Goal: Information Seeking & Learning: Learn about a topic

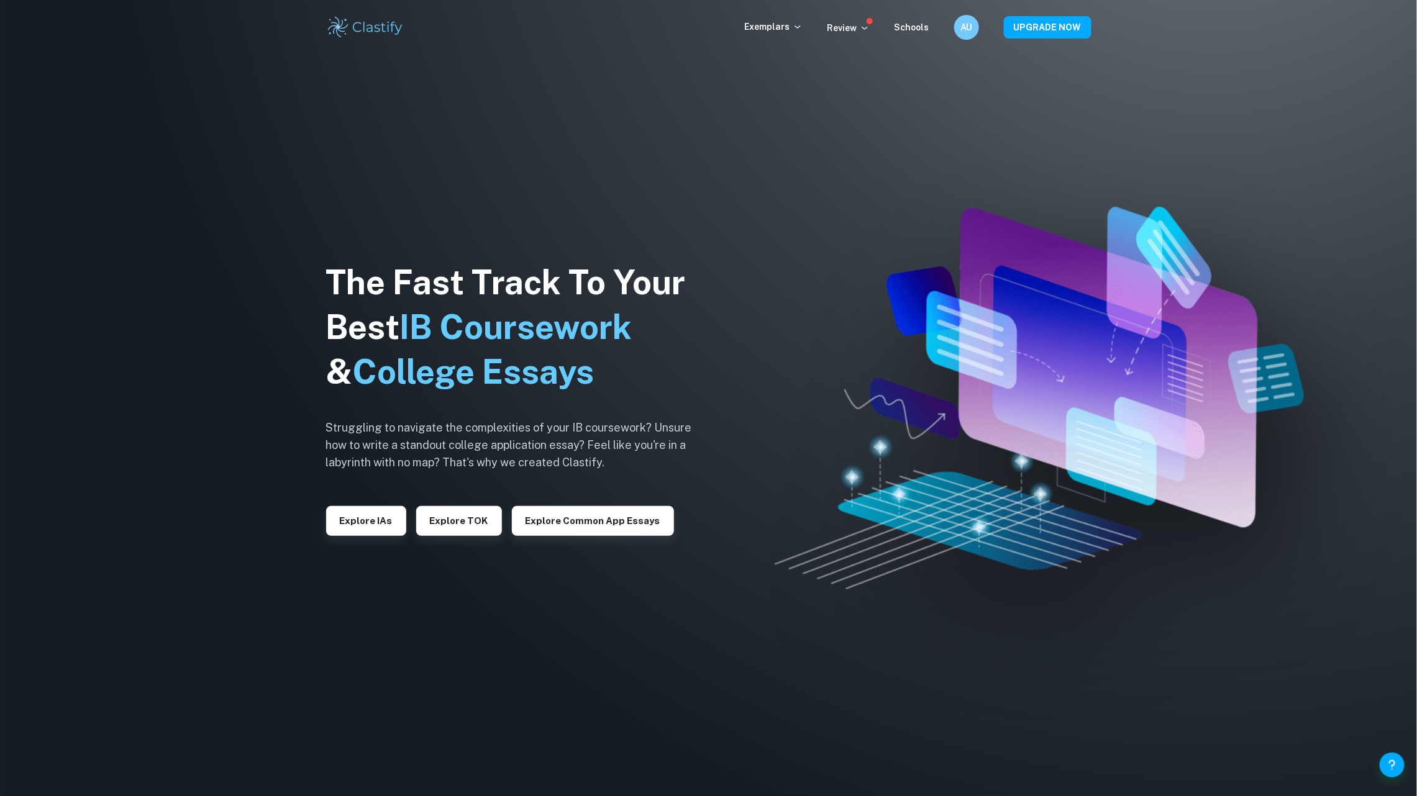
click at [787, 19] on div "Exemplars Review Schools AU UPGRADE NOW" at bounding box center [708, 27] width 795 height 25
click at [772, 32] on p "Exemplars" at bounding box center [774, 27] width 58 height 14
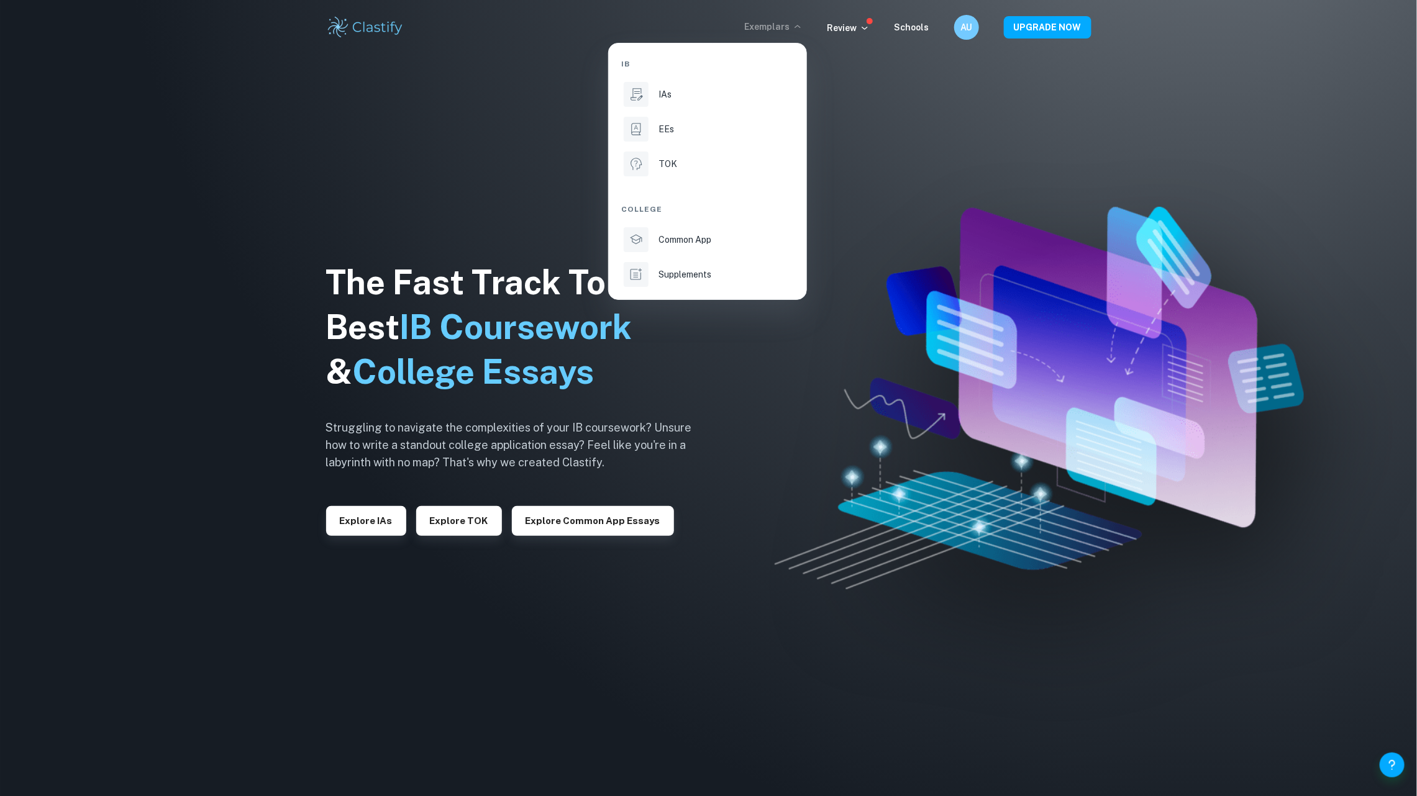
click at [690, 112] on div "IB IAs EEs TOK College Common App Supplements" at bounding box center [707, 171] width 173 height 236
click at [690, 94] on div "IAs" at bounding box center [725, 95] width 133 height 14
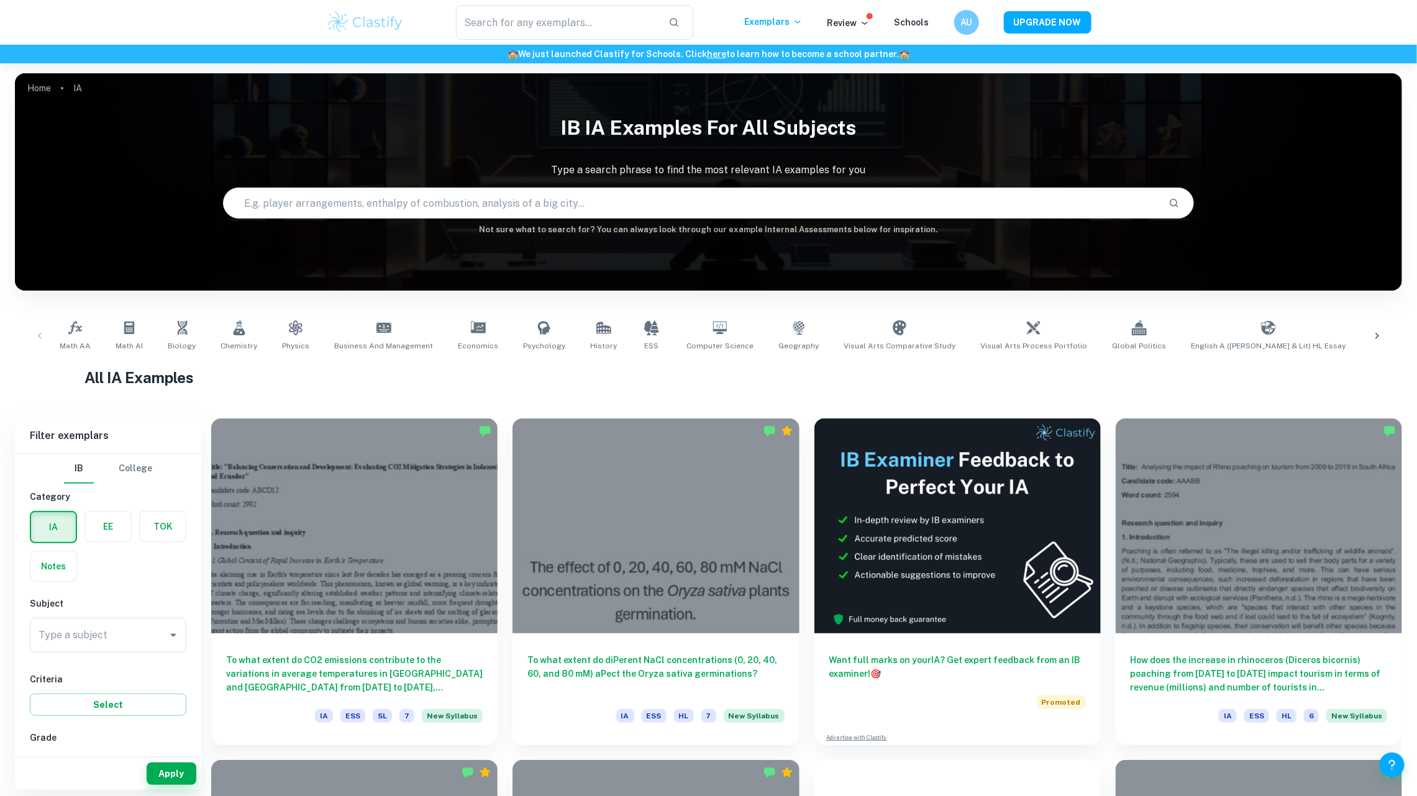
click at [520, 200] on input "text" at bounding box center [691, 203] width 935 height 35
type input "math ia"
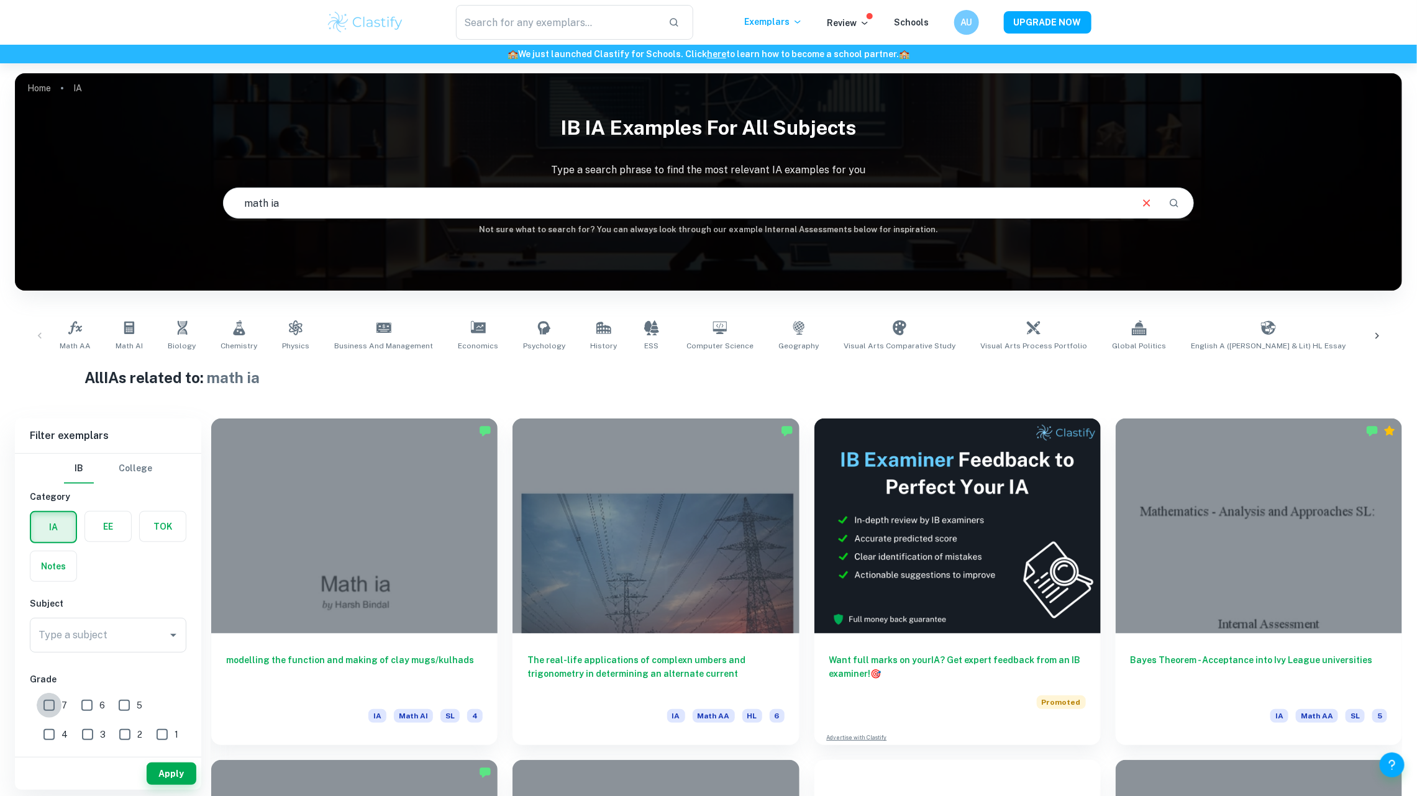
click at [43, 712] on input "7" at bounding box center [49, 705] width 25 height 25
checkbox input "true"
click at [109, 634] on input "Type a subject" at bounding box center [98, 636] width 127 height 24
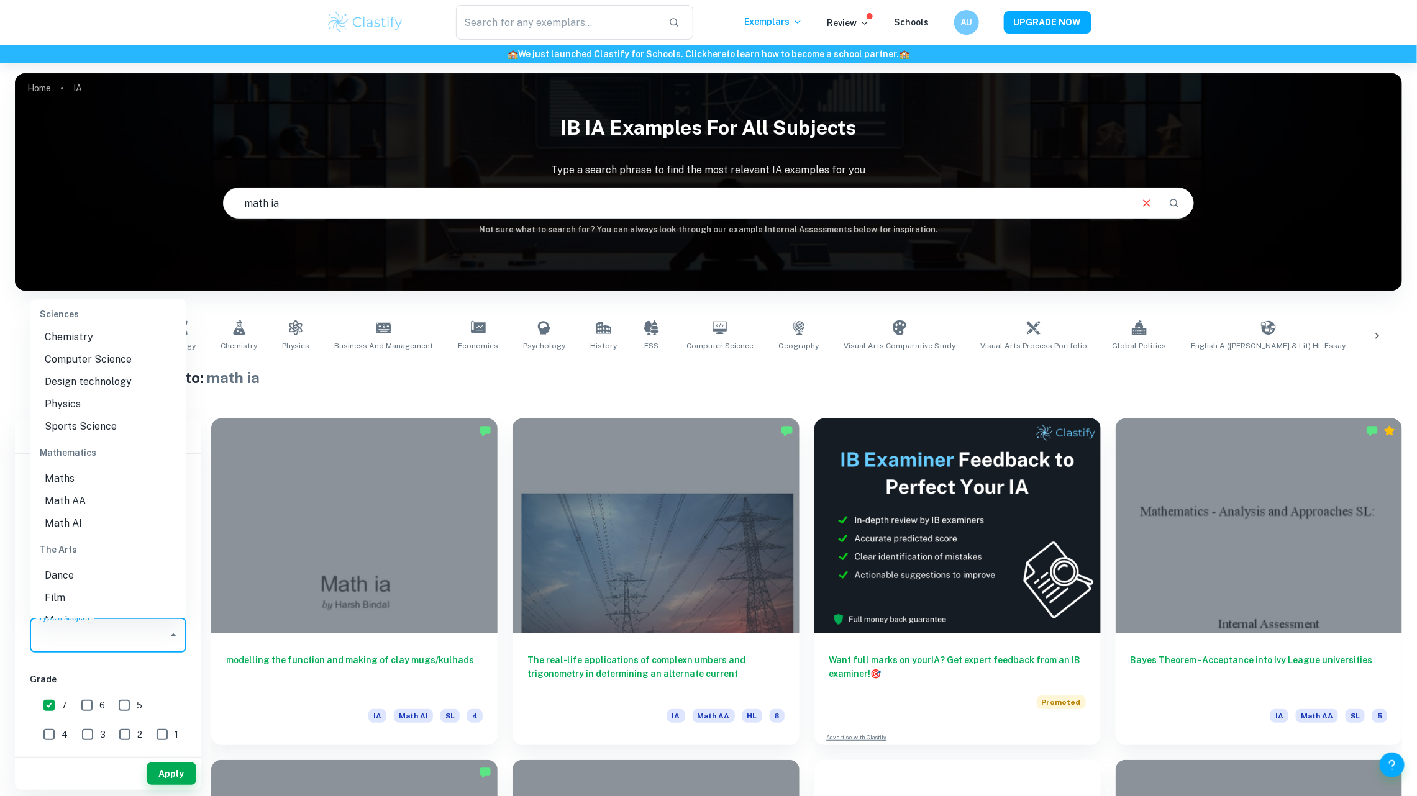
scroll to position [1649, 0]
click at [114, 452] on li "Math AI" at bounding box center [108, 441] width 157 height 22
type input "Math AI"
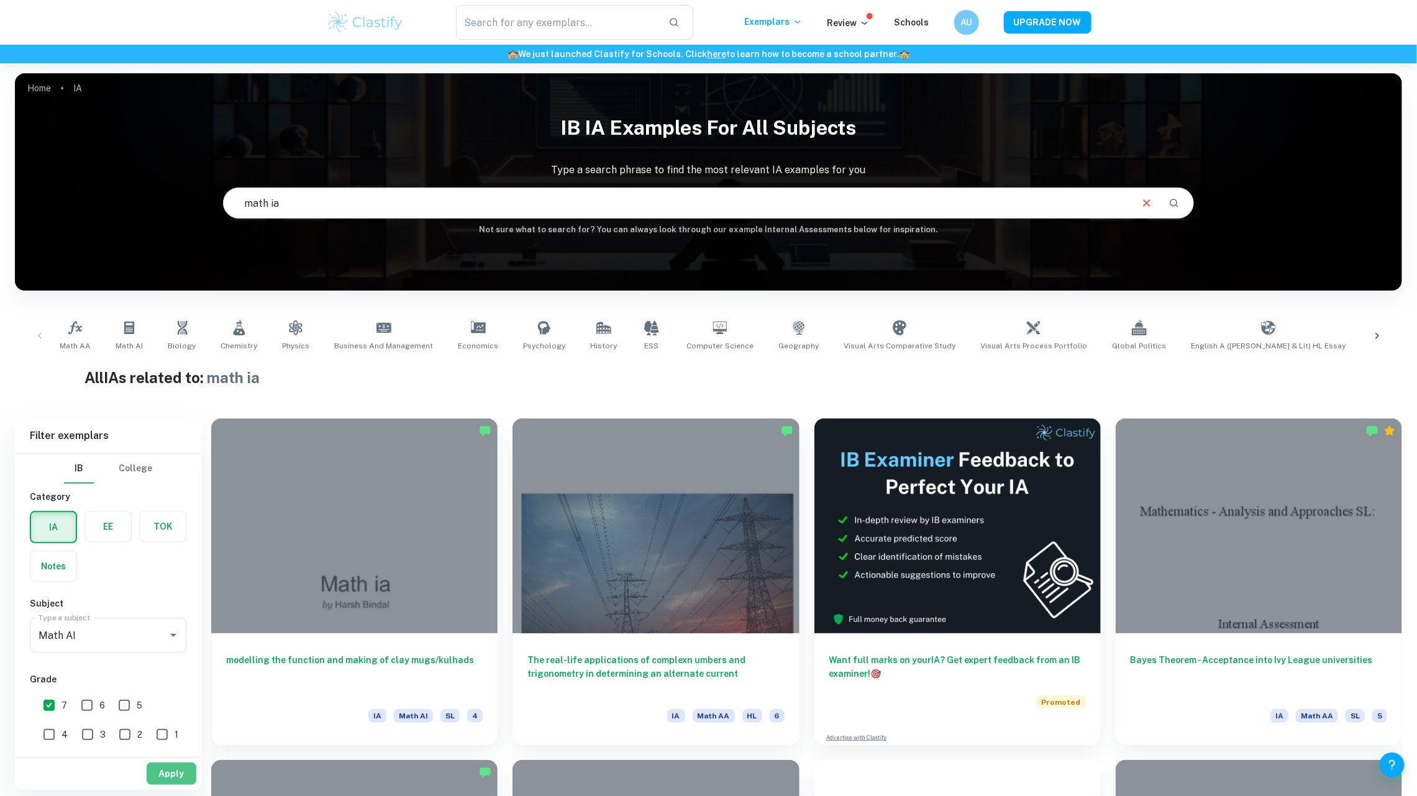
click at [181, 767] on button "Apply" at bounding box center [172, 774] width 50 height 22
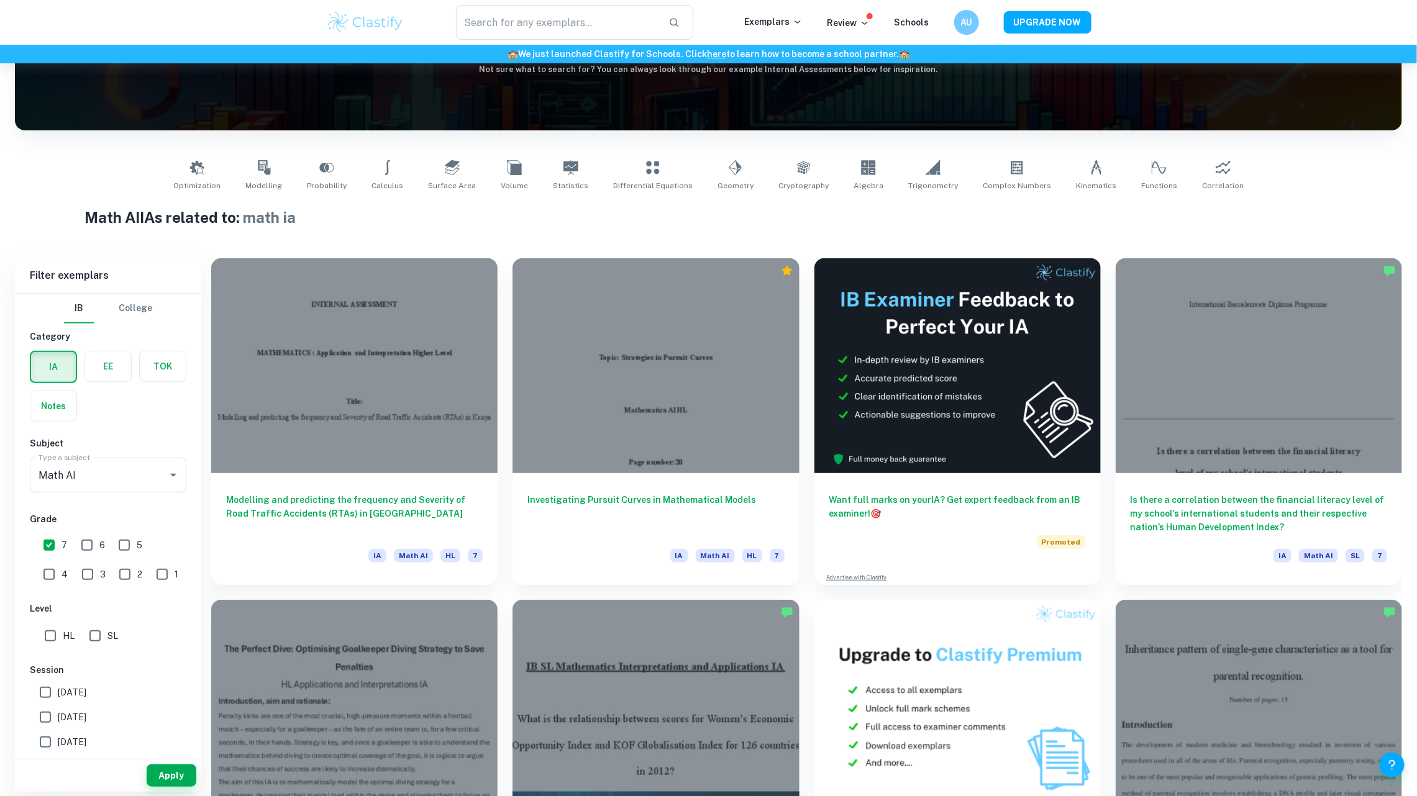
scroll to position [162, 0]
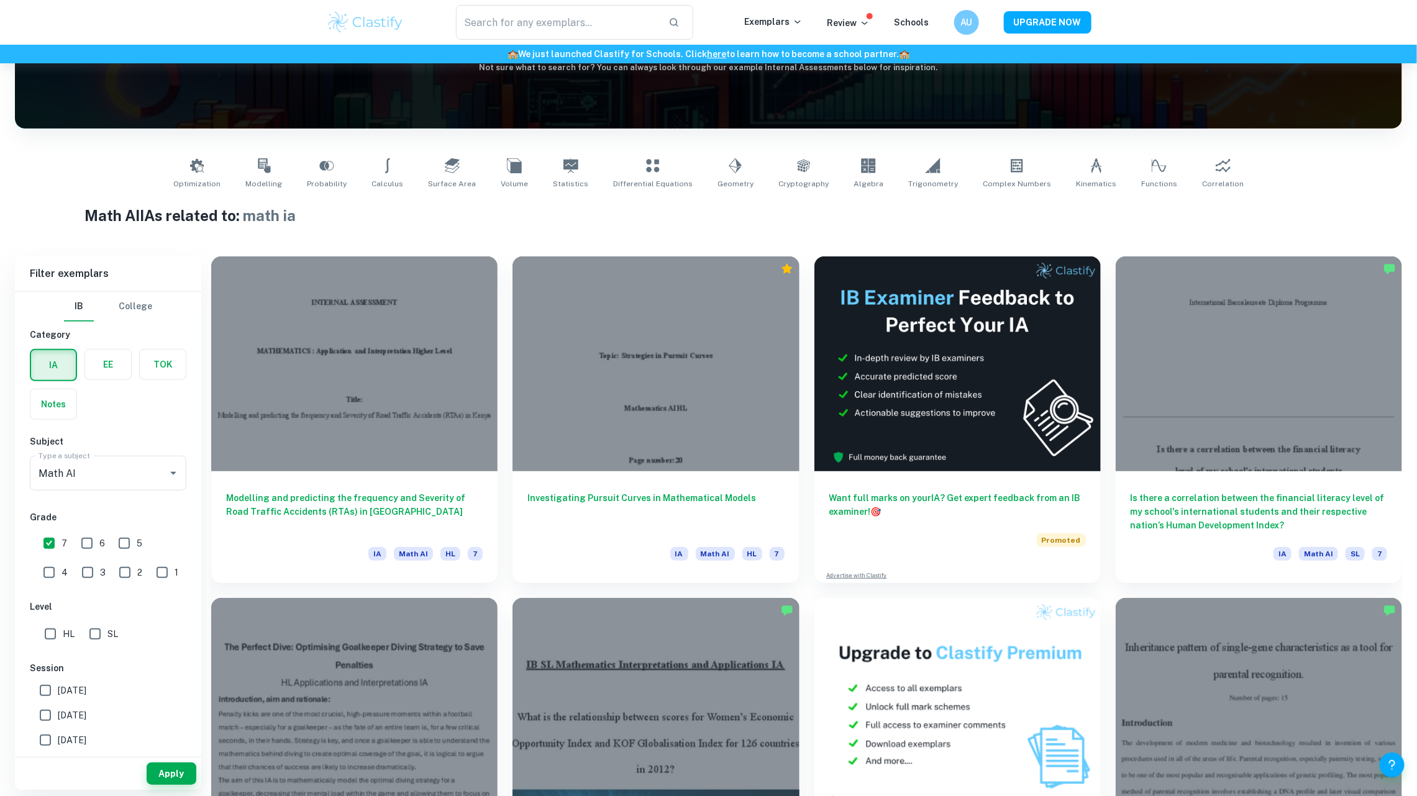
click at [56, 634] on input "HL" at bounding box center [50, 634] width 25 height 25
checkbox input "true"
click at [174, 770] on button "Apply" at bounding box center [172, 774] width 50 height 22
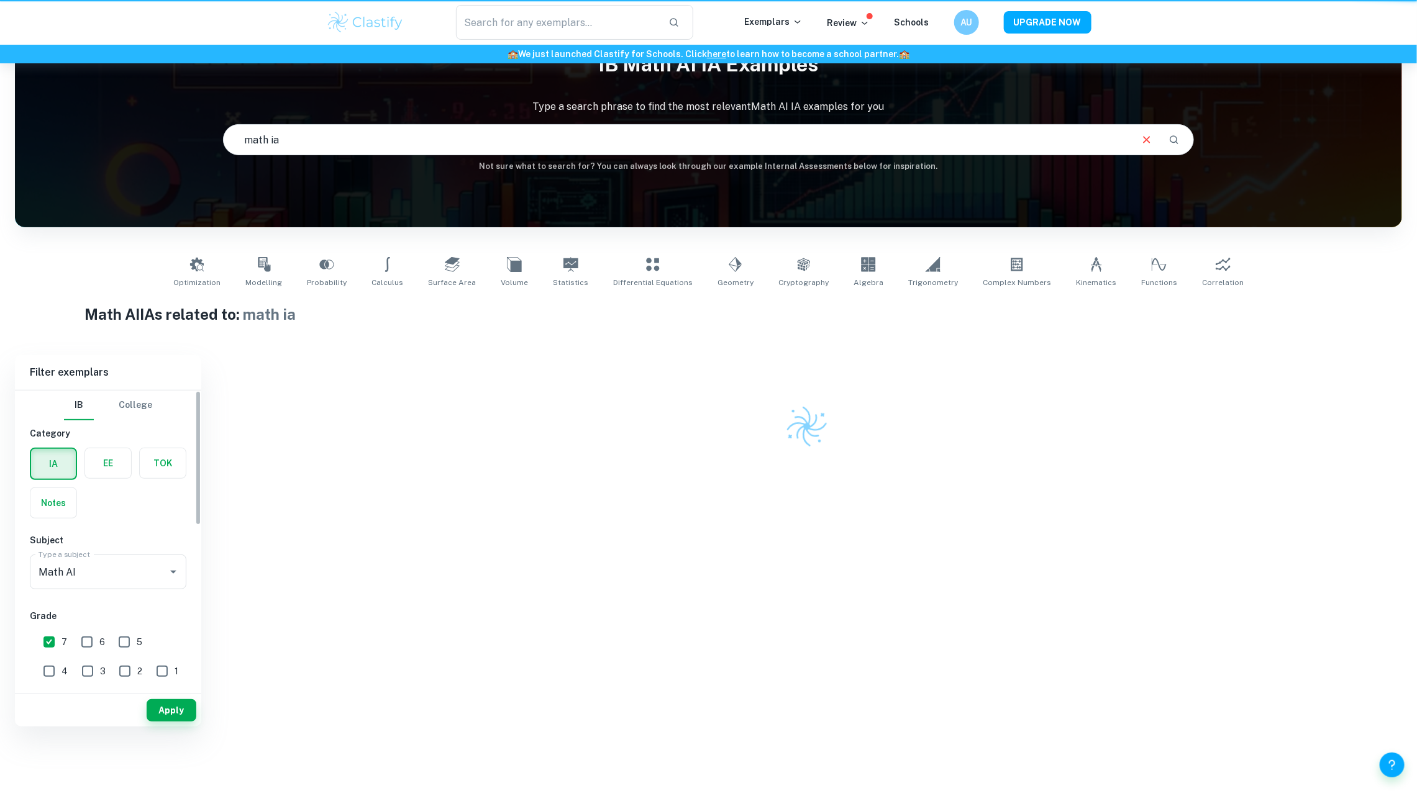
scroll to position [0, 0]
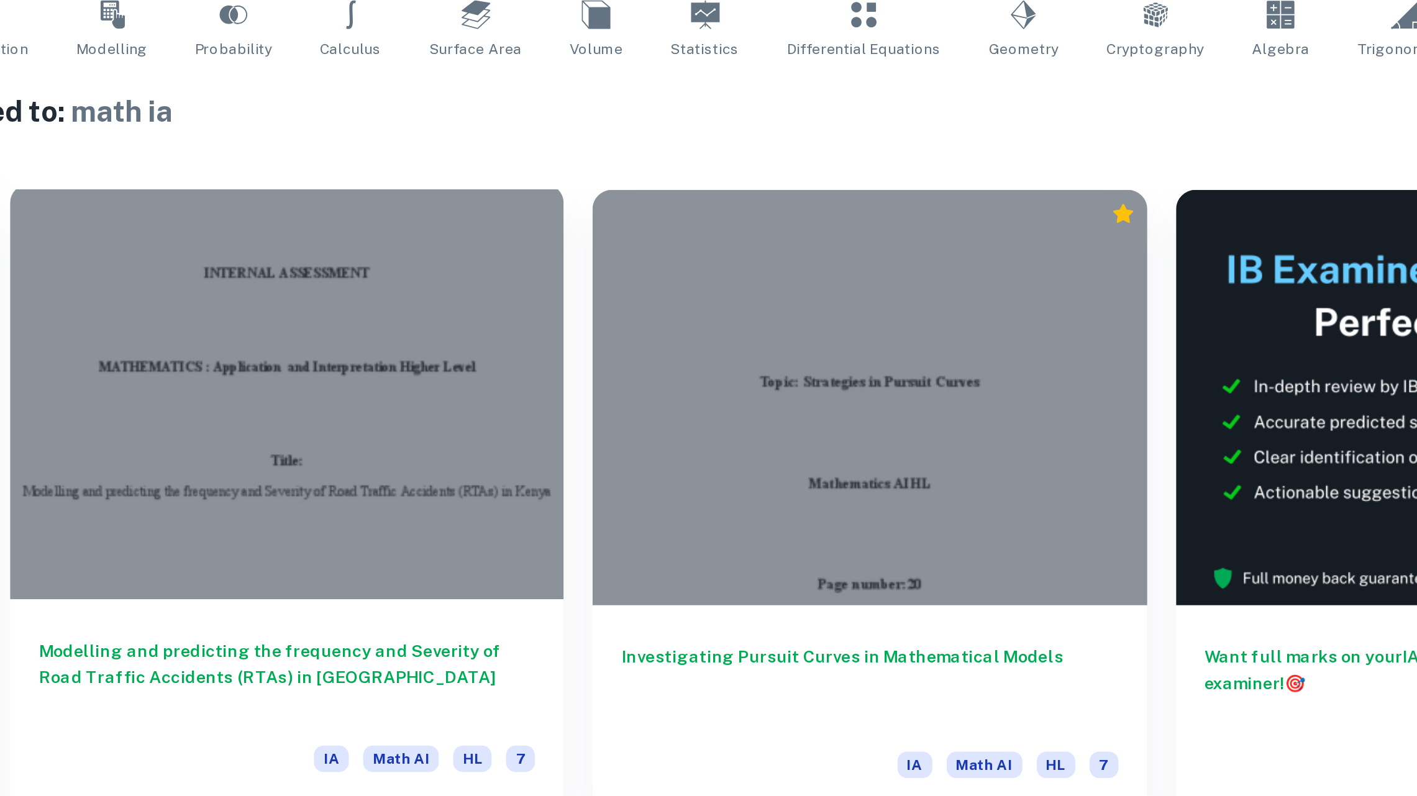
click at [446, 541] on div at bounding box center [354, 523] width 286 height 215
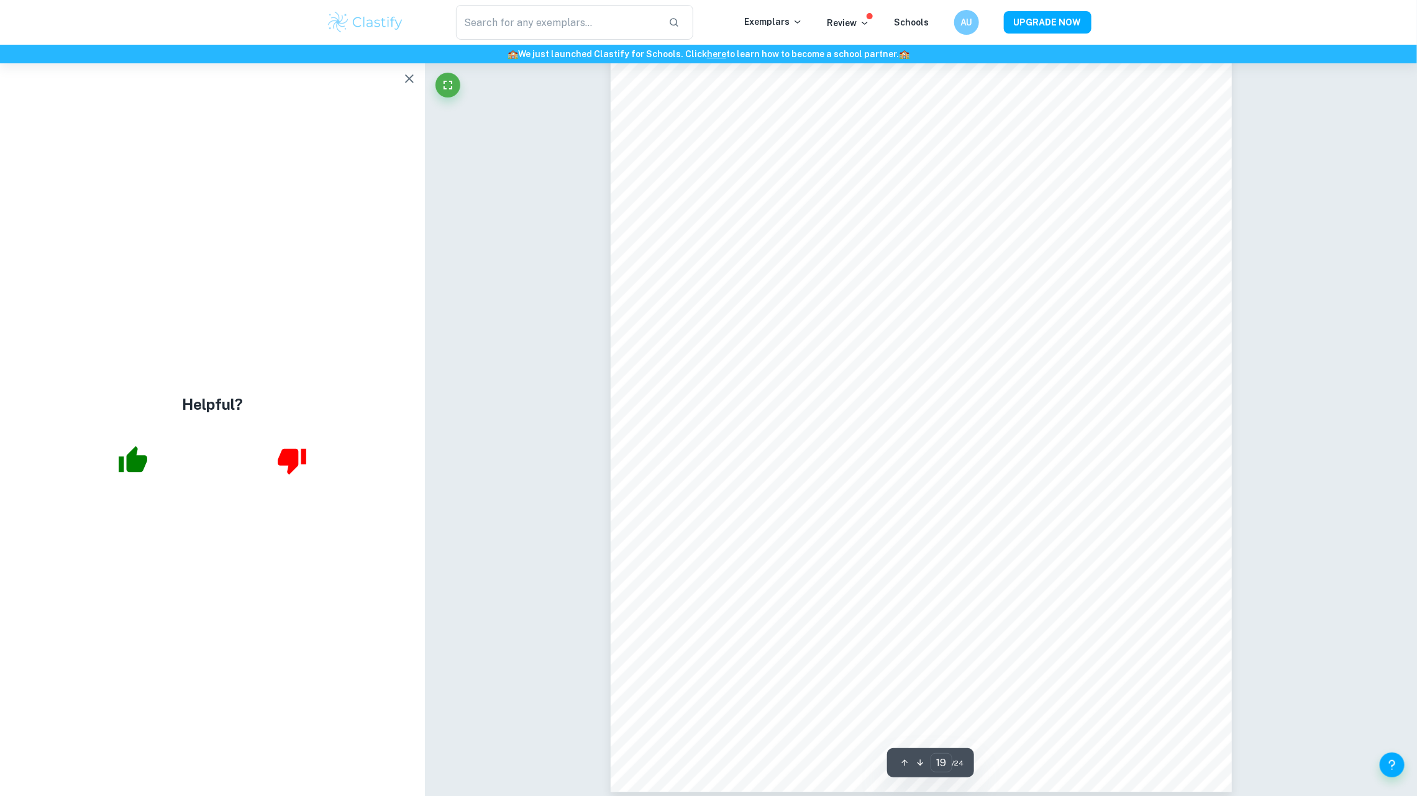
scroll to position [15091, 0]
drag, startPoint x: 1357, startPoint y: 606, endPoint x: 1363, endPoint y: 640, distance: 34.6
click at [417, 88] on button "button" at bounding box center [409, 78] width 25 height 25
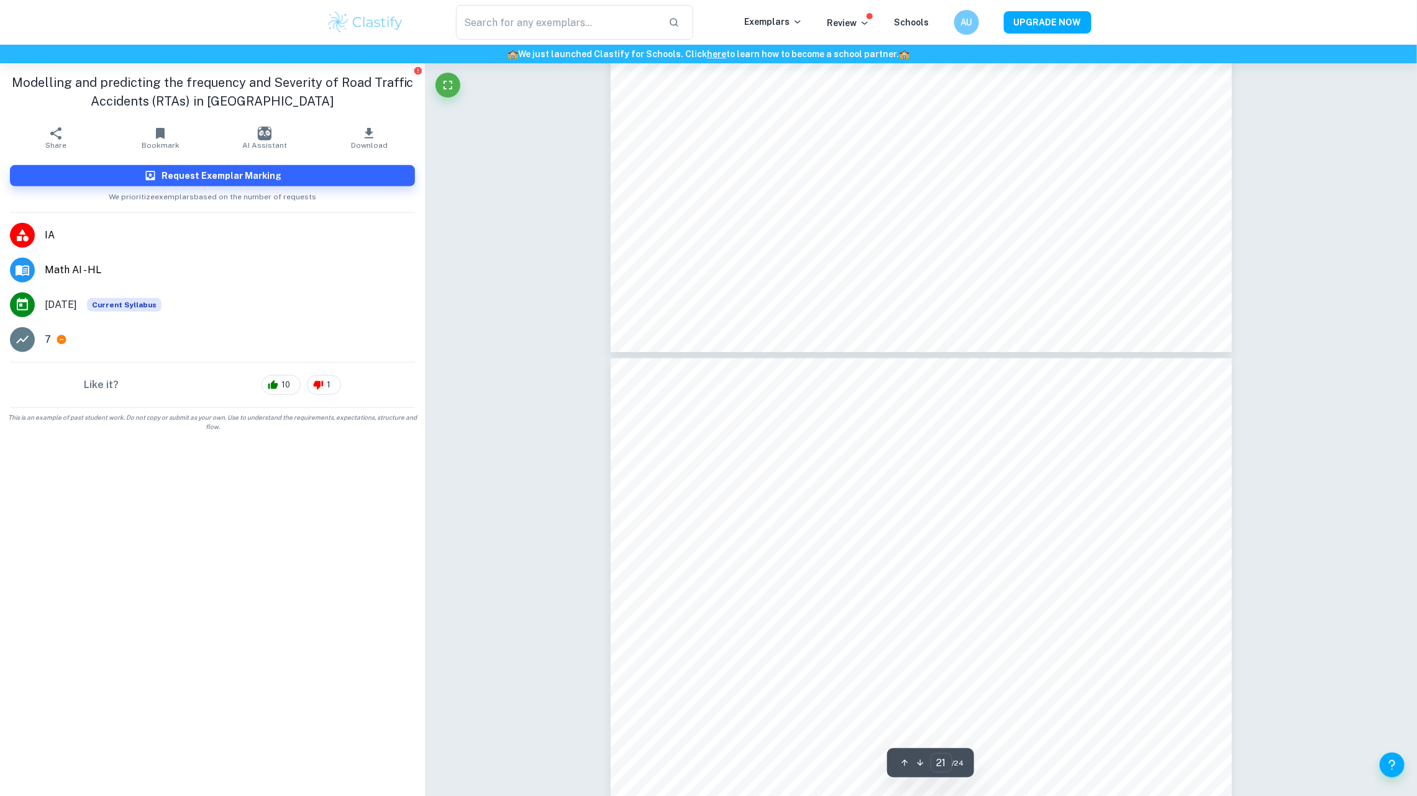
type input "22"
